Goal: Task Accomplishment & Management: Complete application form

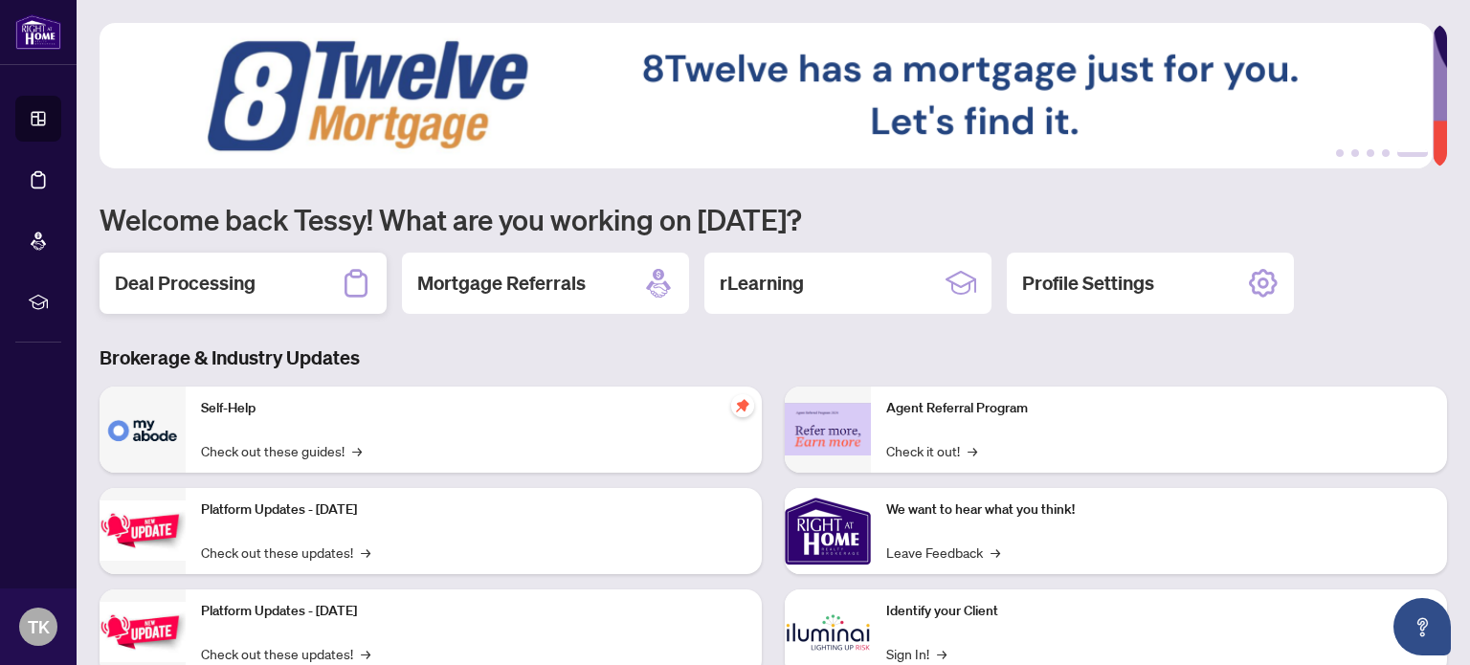
click at [239, 286] on h2 "Deal Processing" at bounding box center [185, 283] width 141 height 27
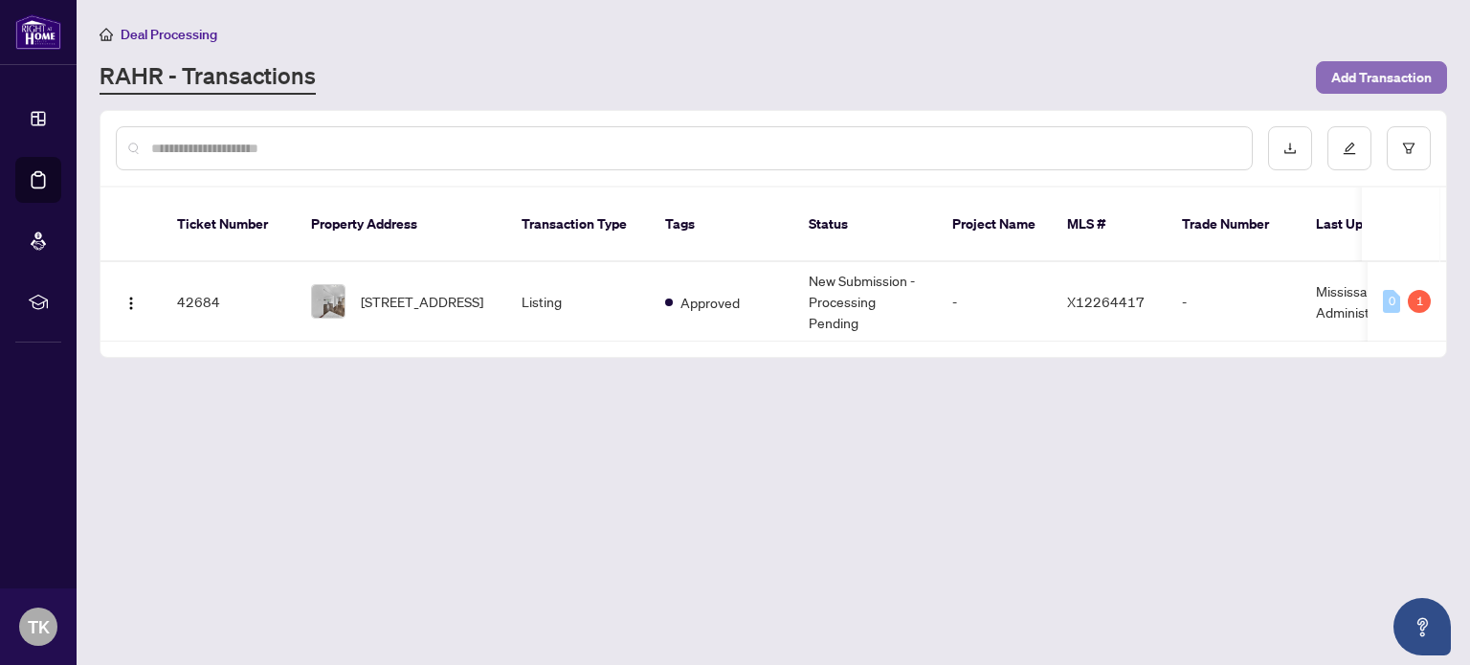
click at [1394, 72] on span "Add Transaction" at bounding box center [1381, 77] width 101 height 31
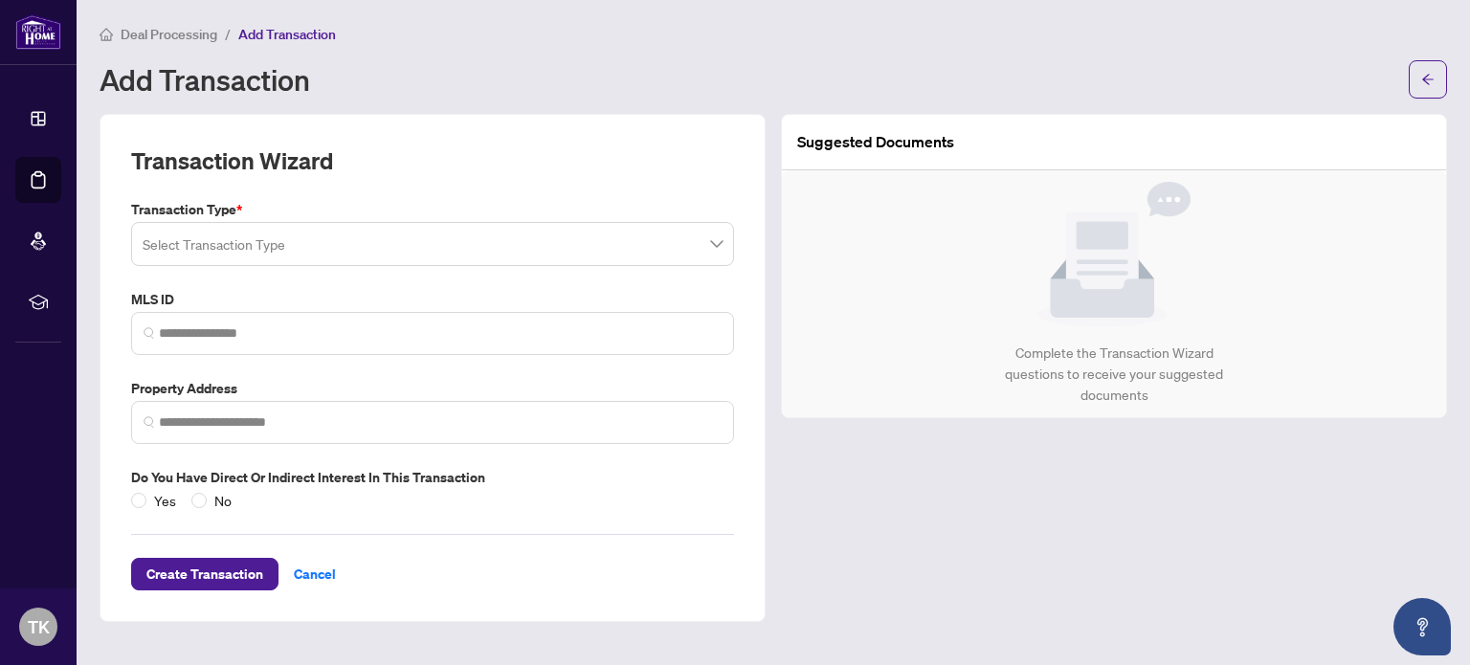
click at [505, 264] on input "search" at bounding box center [424, 247] width 563 height 42
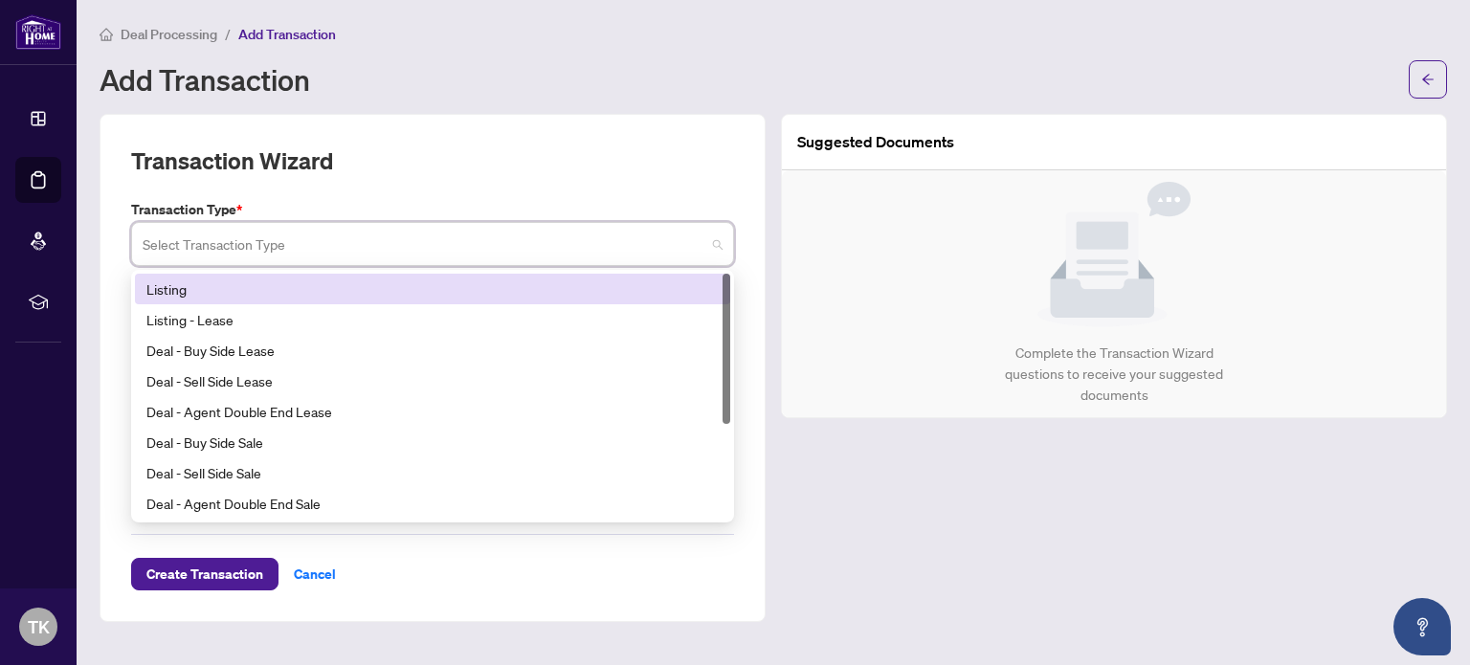
click at [639, 226] on input "search" at bounding box center [424, 247] width 563 height 42
click at [177, 284] on div "Listing" at bounding box center [432, 289] width 572 height 21
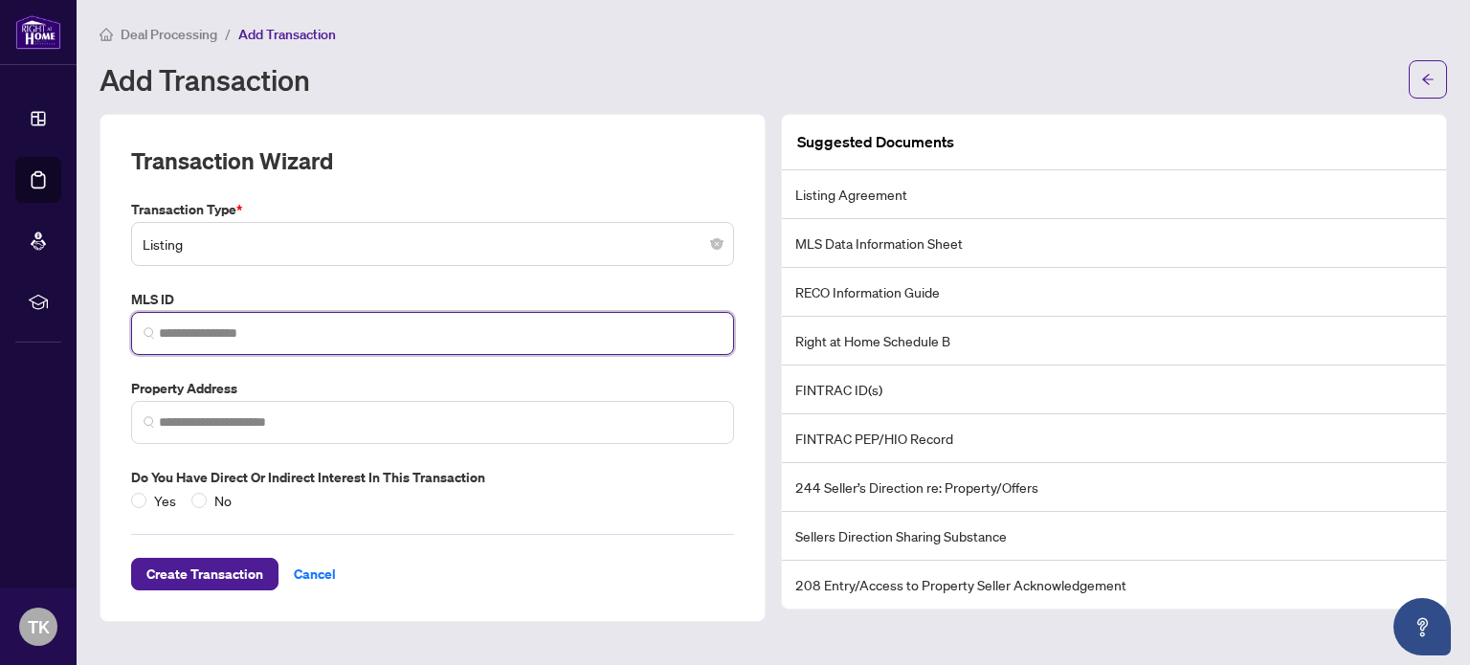
click at [212, 332] on input "search" at bounding box center [440, 334] width 563 height 20
paste input "*********"
type input "*********"
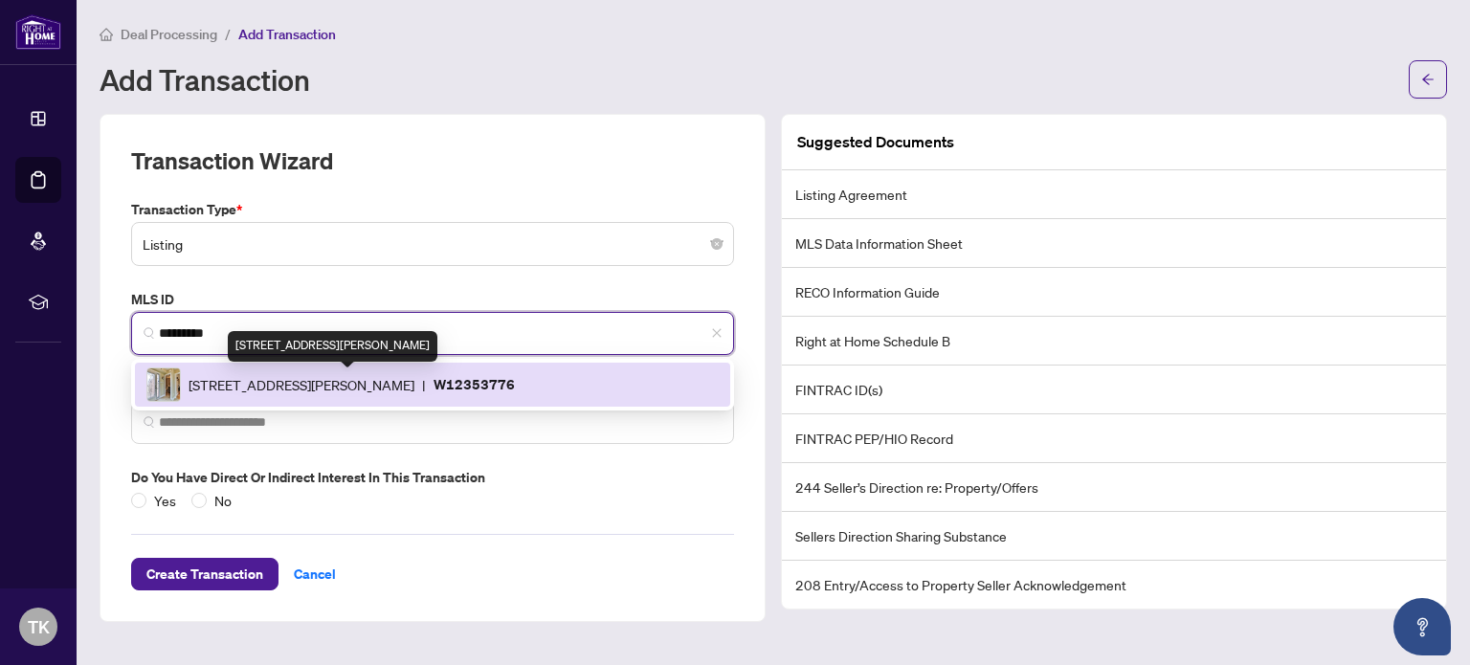
click at [362, 385] on span "[STREET_ADDRESS][PERSON_NAME]" at bounding box center [302, 384] width 226 height 21
type input "**********"
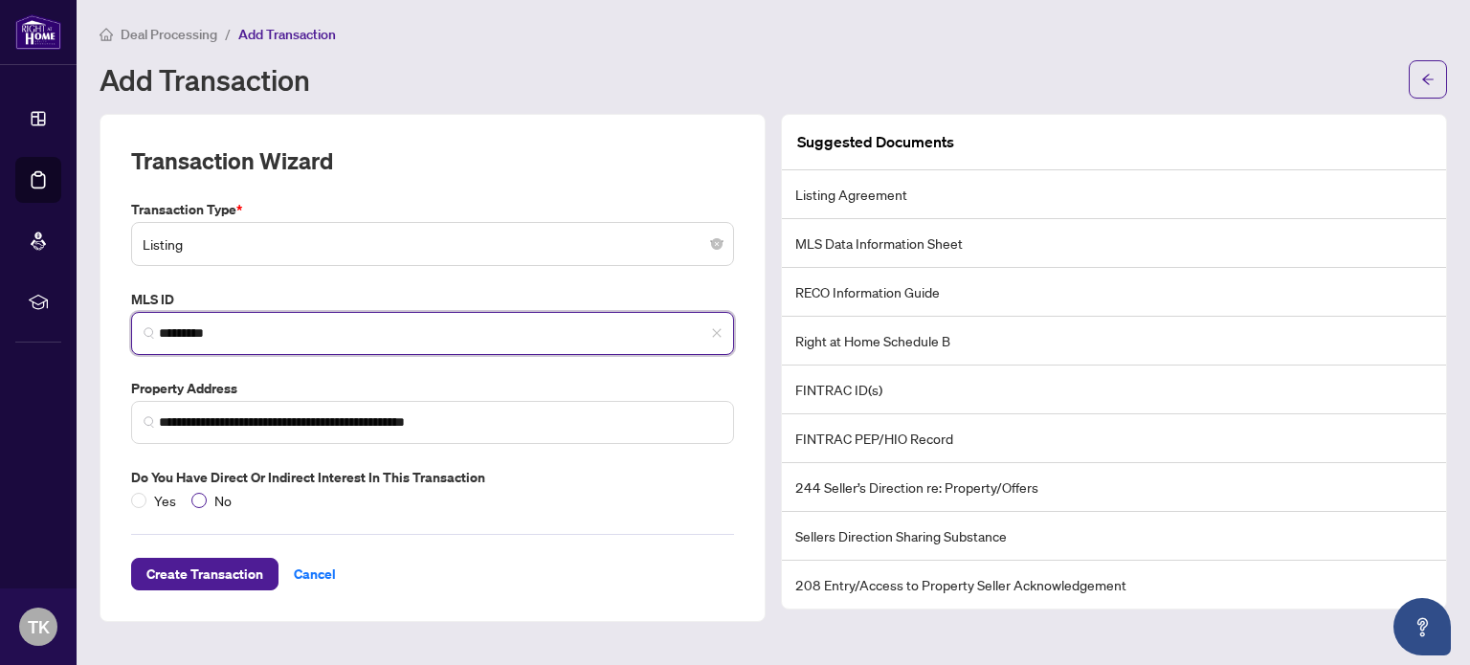
type input "*********"
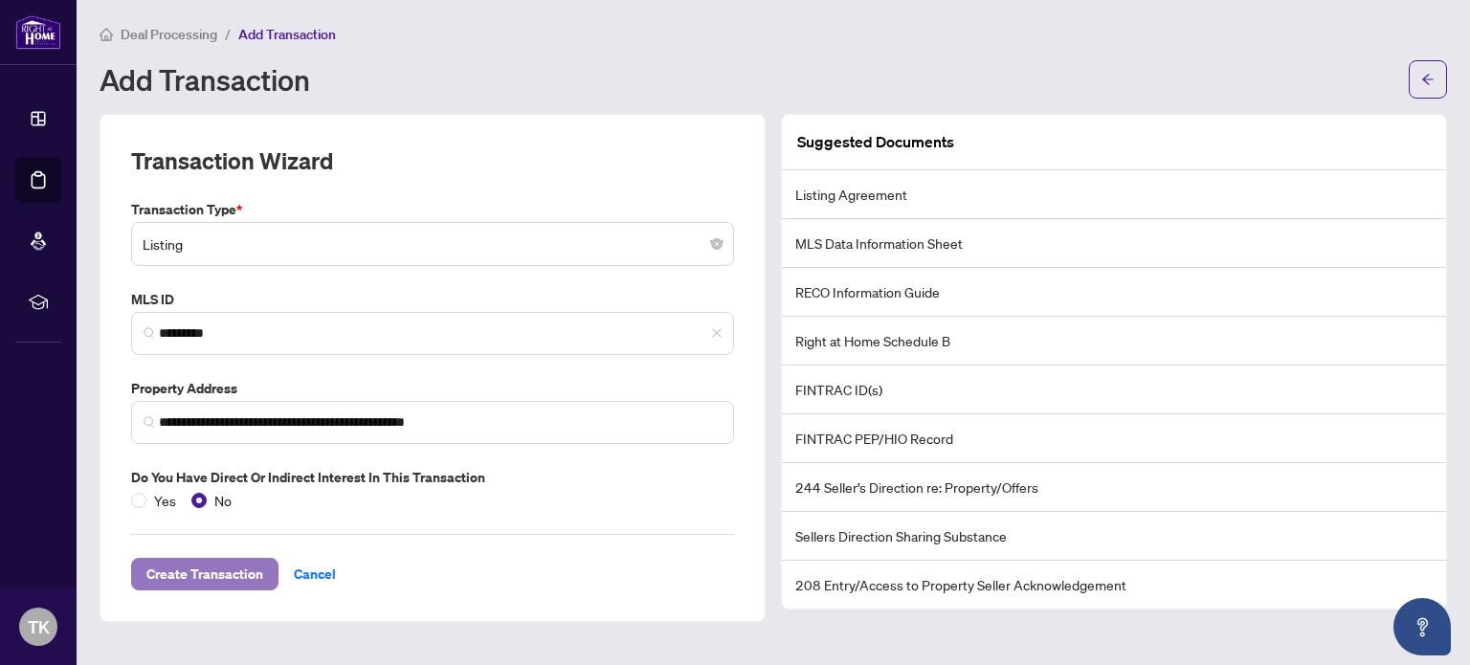
click at [190, 571] on span "Create Transaction" at bounding box center [204, 574] width 117 height 31
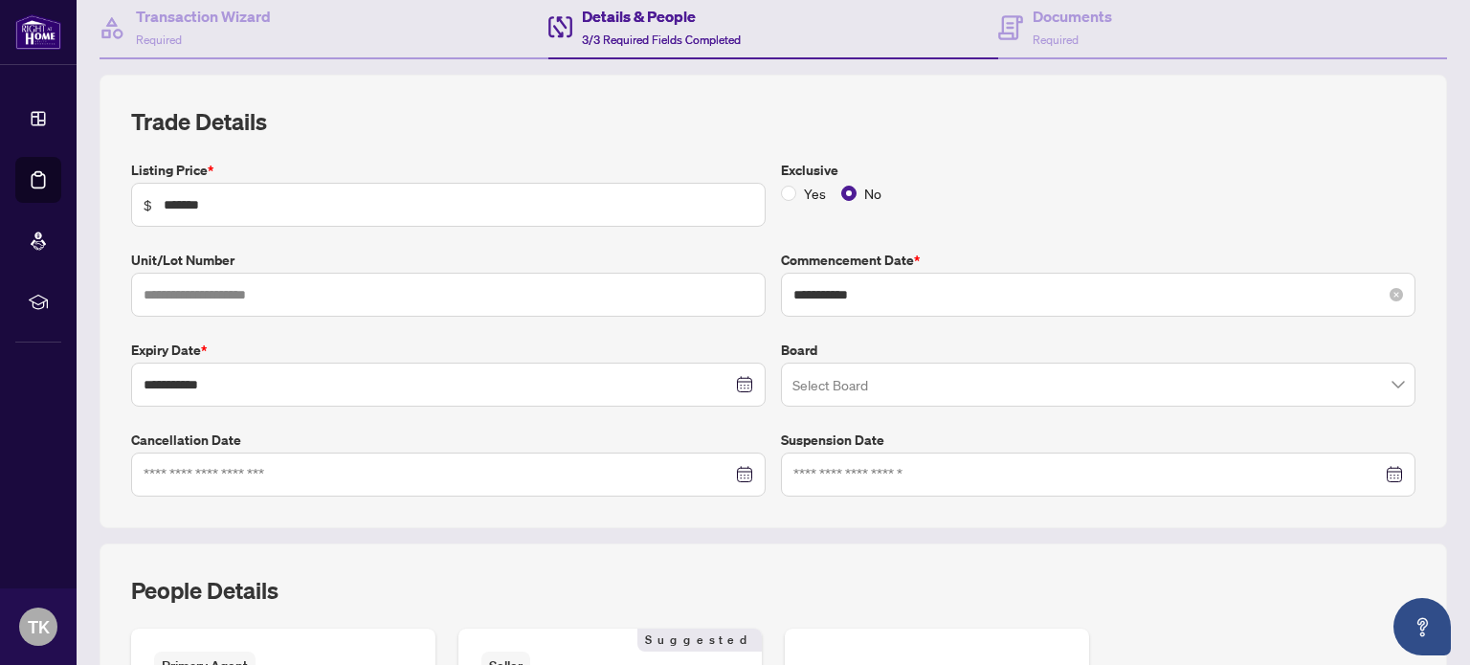
scroll to position [211, 0]
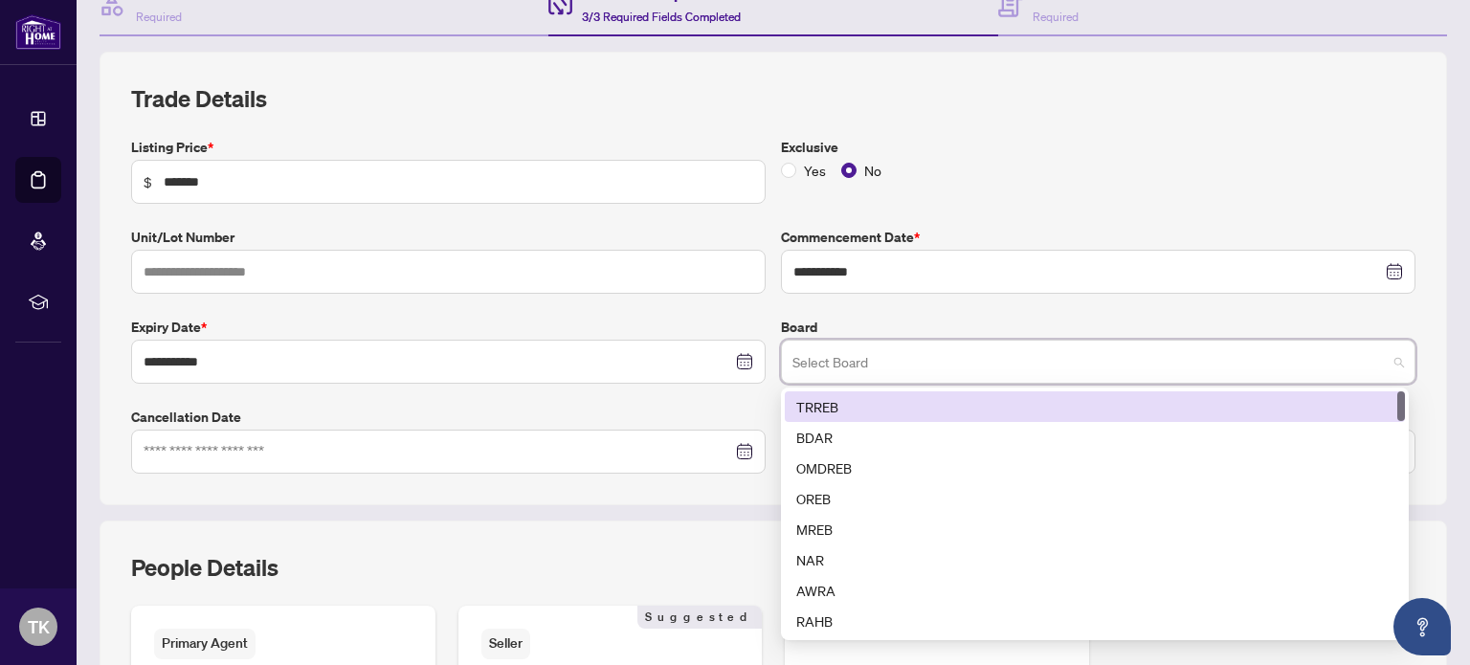
click at [1086, 367] on input "search" at bounding box center [1090, 365] width 594 height 42
click at [840, 401] on div "TRREB" at bounding box center [1094, 406] width 597 height 21
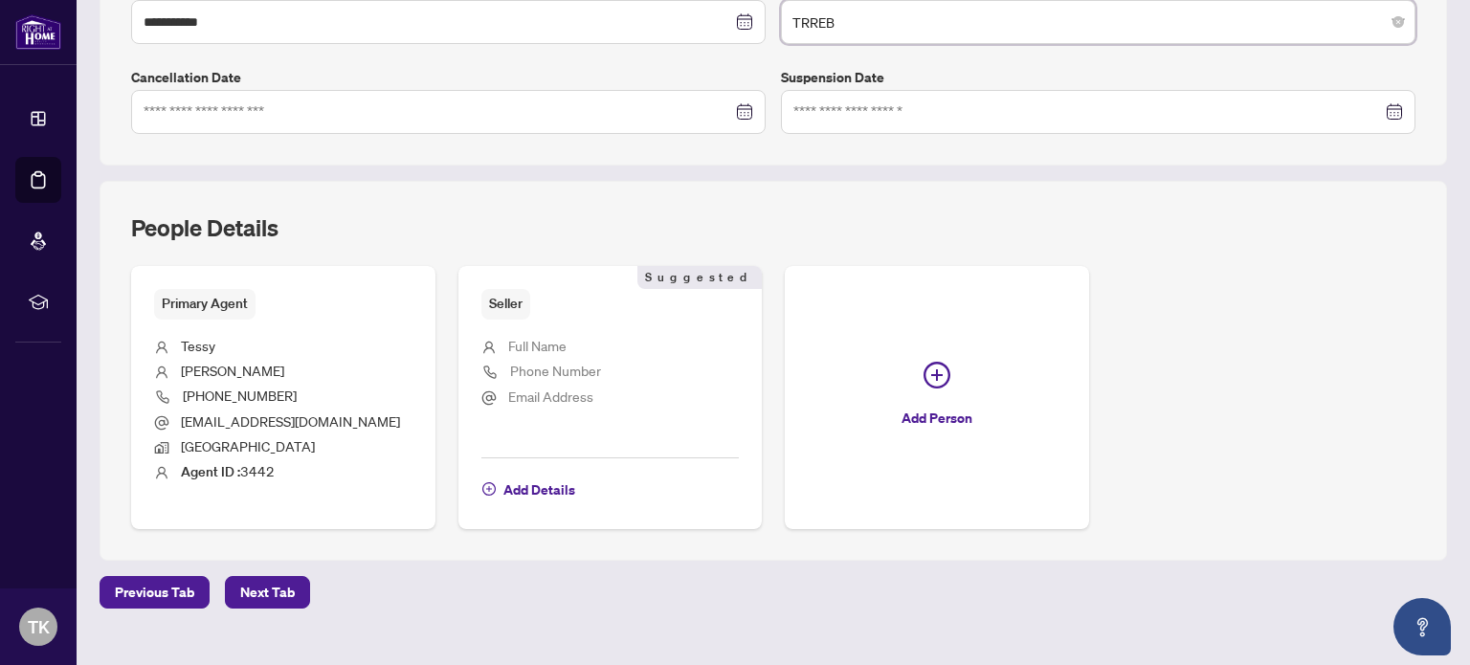
scroll to position [580, 0]
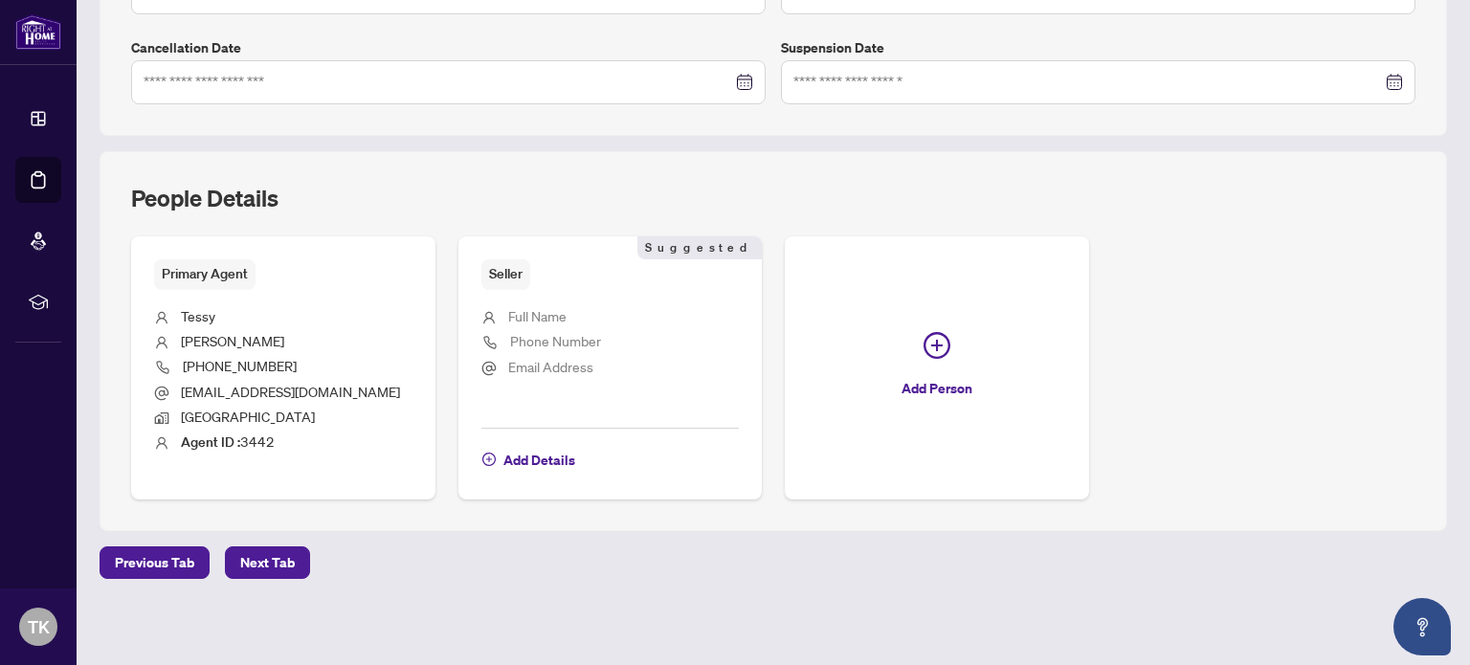
click at [540, 313] on span "Full Name" at bounding box center [537, 315] width 58 height 17
click at [494, 312] on li "Full Name" at bounding box center [610, 317] width 258 height 25
click at [245, 558] on span "Next Tab" at bounding box center [267, 562] width 55 height 31
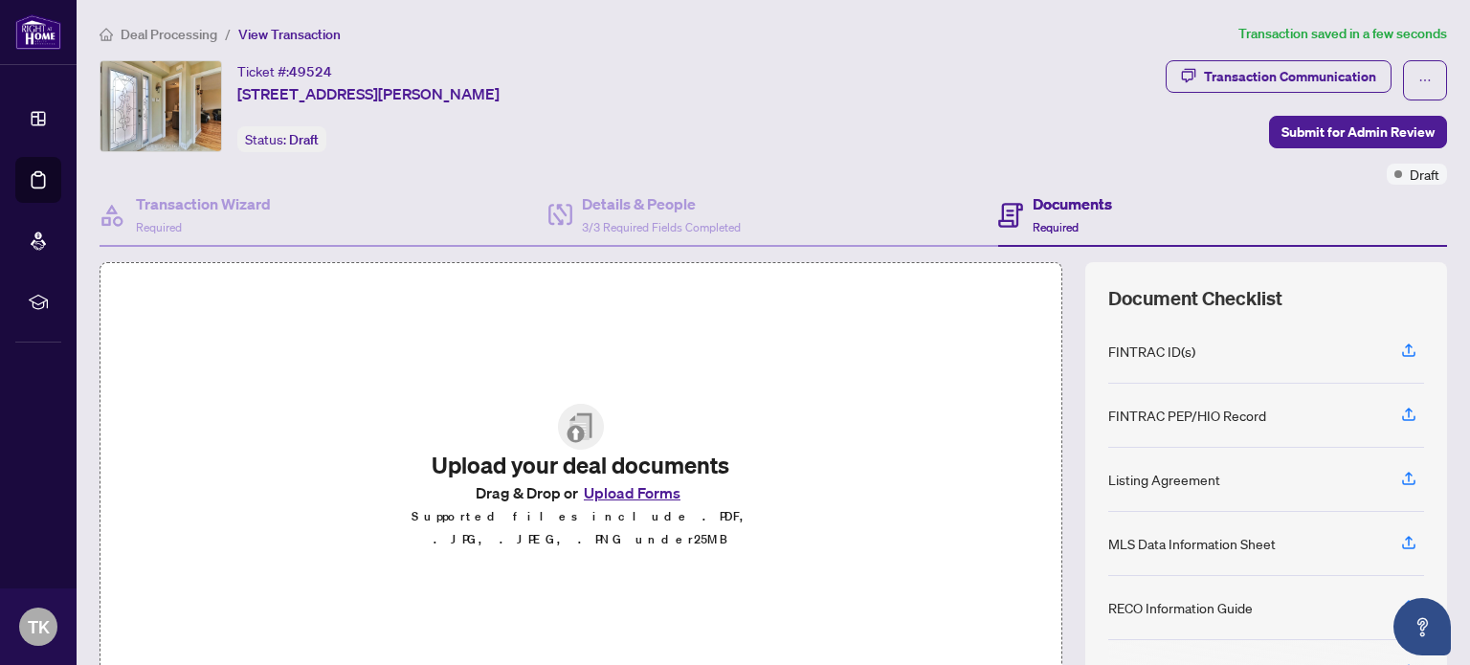
click at [640, 502] on button "Upload Forms" at bounding box center [632, 492] width 108 height 25
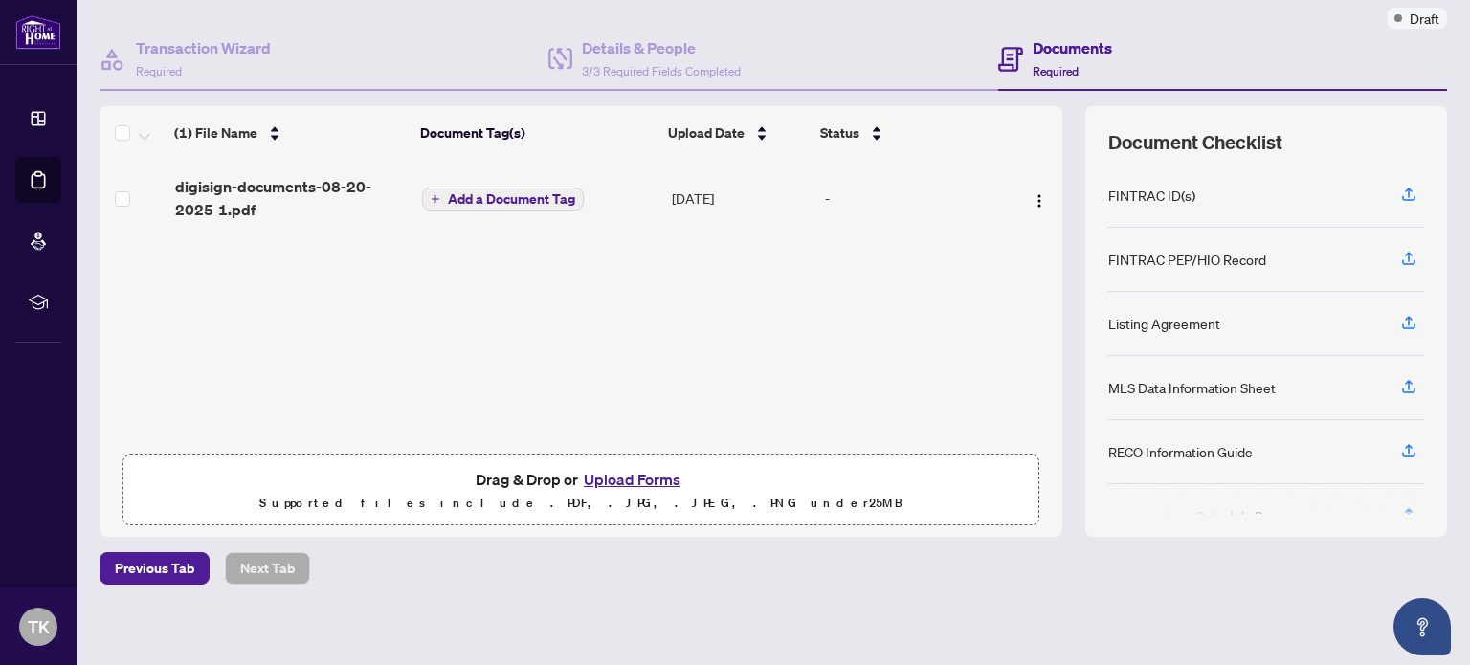
scroll to position [164, 0]
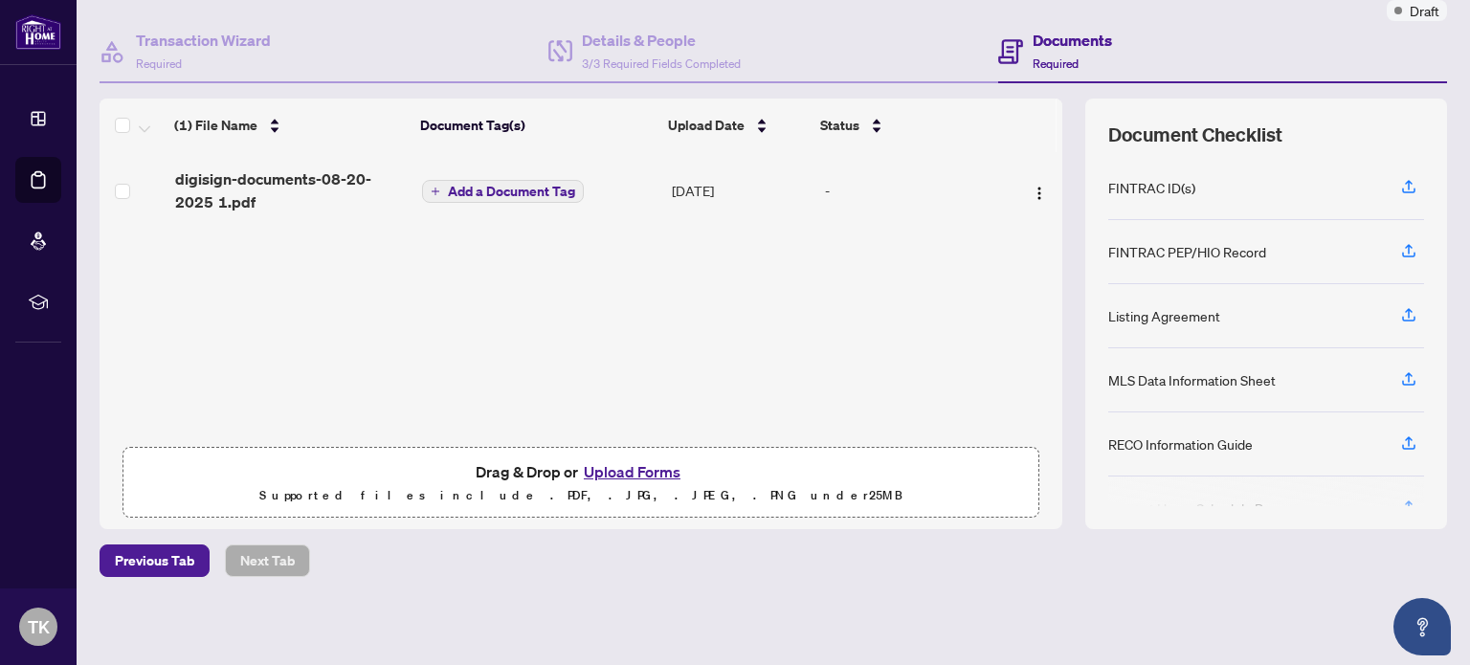
click at [1058, 41] on h4 "Documents" at bounding box center [1072, 40] width 79 height 23
click at [507, 187] on span "Add a Document Tag" at bounding box center [511, 191] width 127 height 13
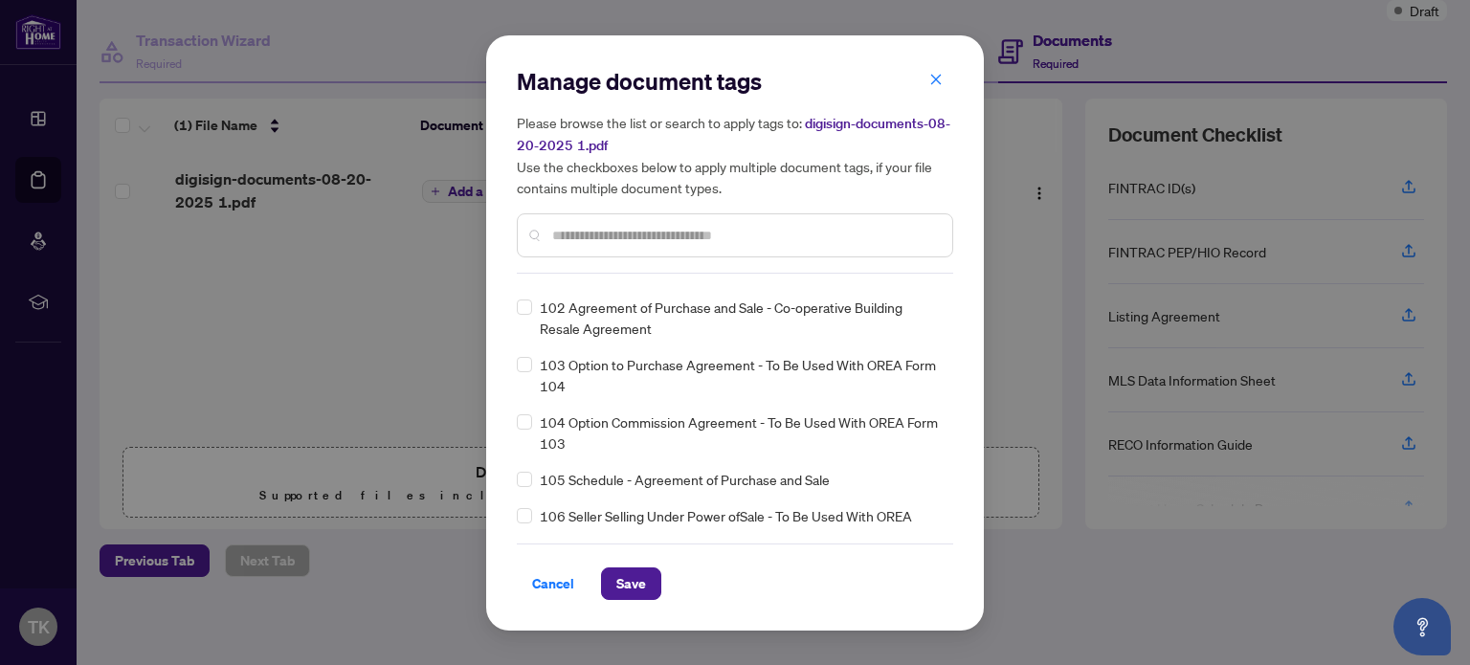
scroll to position [4723, 0]
click at [633, 587] on span "Save" at bounding box center [631, 584] width 30 height 31
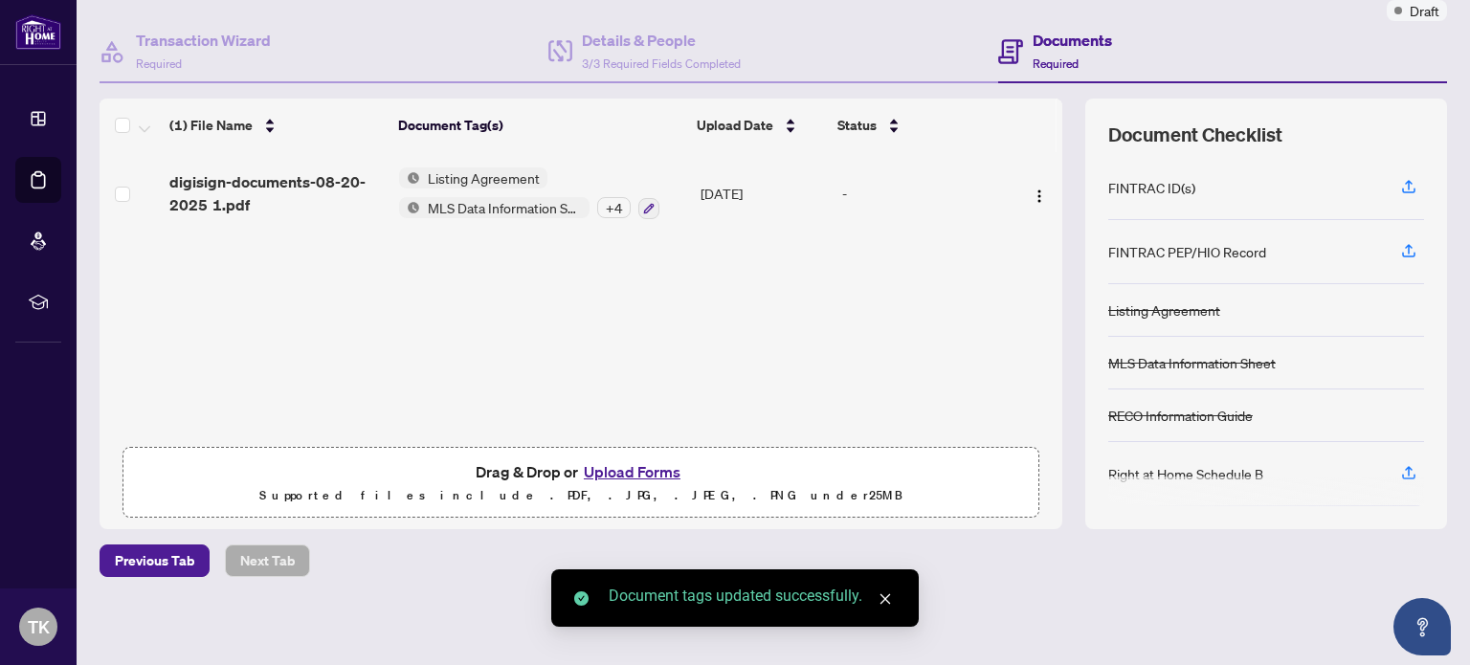
click at [633, 587] on div "Document tags updated successfully." at bounding box center [752, 596] width 287 height 23
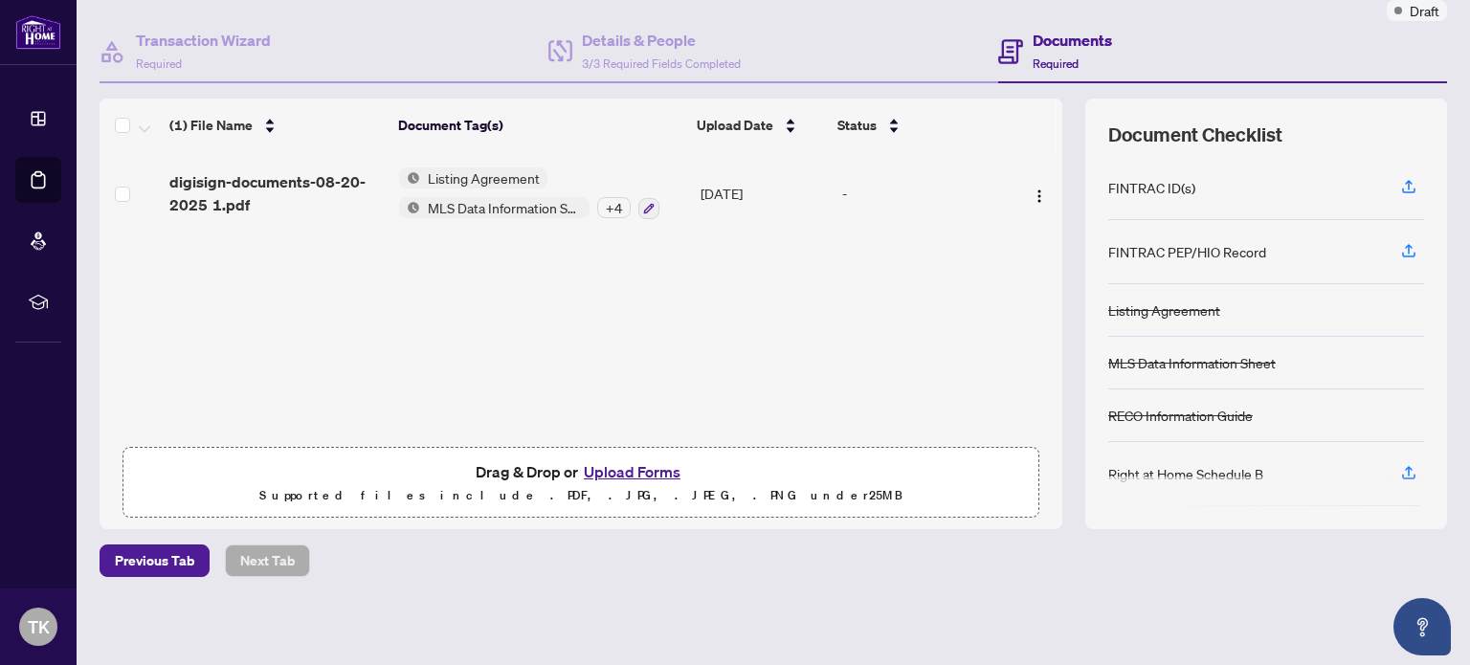
click at [1006, 405] on div "(1) File Name Document Tag(s) Upload Date Status digisign-documents-08-20-2025 …" at bounding box center [581, 314] width 963 height 431
click at [1061, 37] on h4 "Documents" at bounding box center [1072, 40] width 79 height 23
